Goal: Transaction & Acquisition: Register for event/course

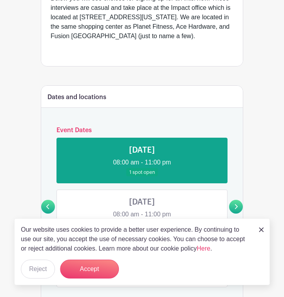
scroll to position [278, 0]
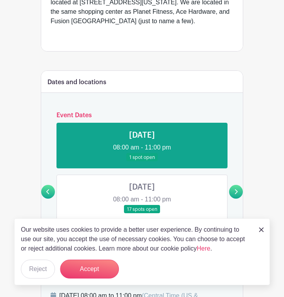
click at [261, 230] on img at bounding box center [261, 229] width 5 height 5
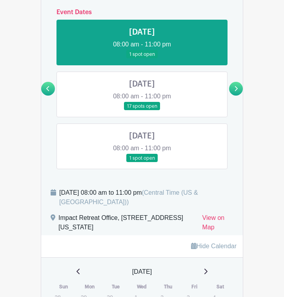
scroll to position [380, 0]
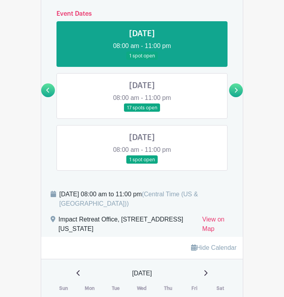
click at [142, 164] on link at bounding box center [142, 164] width 0 height 0
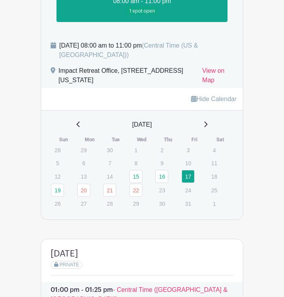
scroll to position [527, 0]
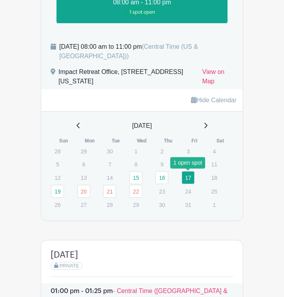
click at [188, 176] on link "17" at bounding box center [188, 177] width 13 height 13
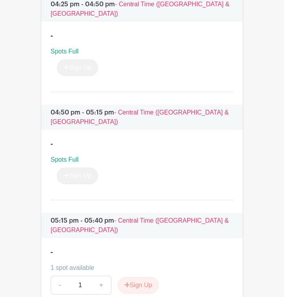
scroll to position [1655, 0]
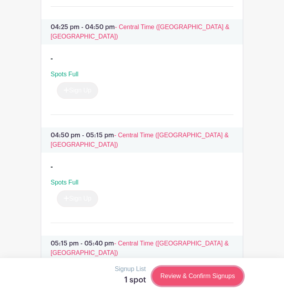
click at [196, 272] on link "Review & Confirm Signups" at bounding box center [197, 275] width 91 height 19
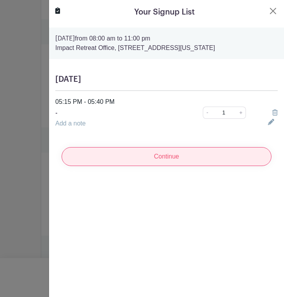
click at [182, 159] on input "Continue" at bounding box center [167, 156] width 210 height 19
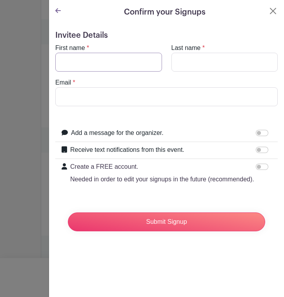
click at [98, 62] on input "First name" at bounding box center [108, 62] width 107 height 19
type input "Faith"
click at [203, 62] on input "Last name" at bounding box center [225, 62] width 107 height 19
type input "[PERSON_NAME]"
click at [125, 101] on input "Email" at bounding box center [166, 96] width 223 height 19
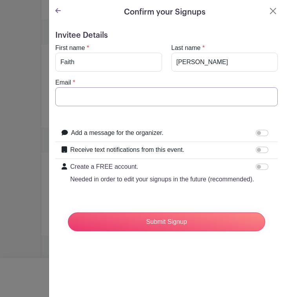
type input "[EMAIL_ADDRESS][DOMAIN_NAME]"
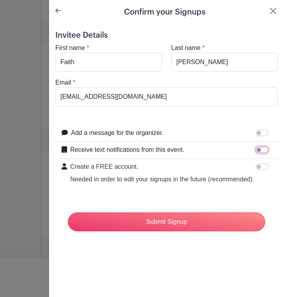
click at [263, 150] on input "Receive text notifications from this event." at bounding box center [262, 150] width 13 height 6
checkbox input "true"
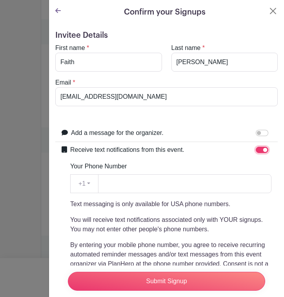
scroll to position [1, 0]
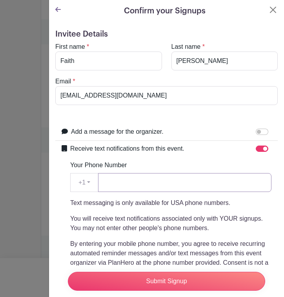
click at [154, 184] on input "Your Phone Number" at bounding box center [185, 182] width 174 height 19
type input "5126481314"
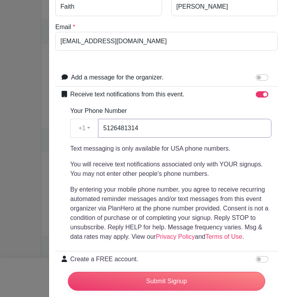
scroll to position [101, 0]
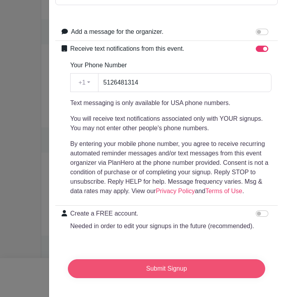
click at [159, 263] on input "Submit Signup" at bounding box center [167, 268] width 198 height 19
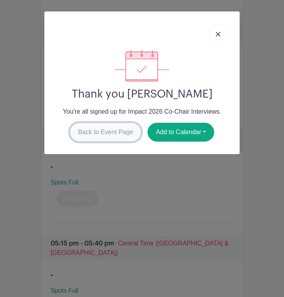
click at [115, 134] on link "Back to Event Page" at bounding box center [106, 132] width 72 height 19
